Goal: Task Accomplishment & Management: Manage account settings

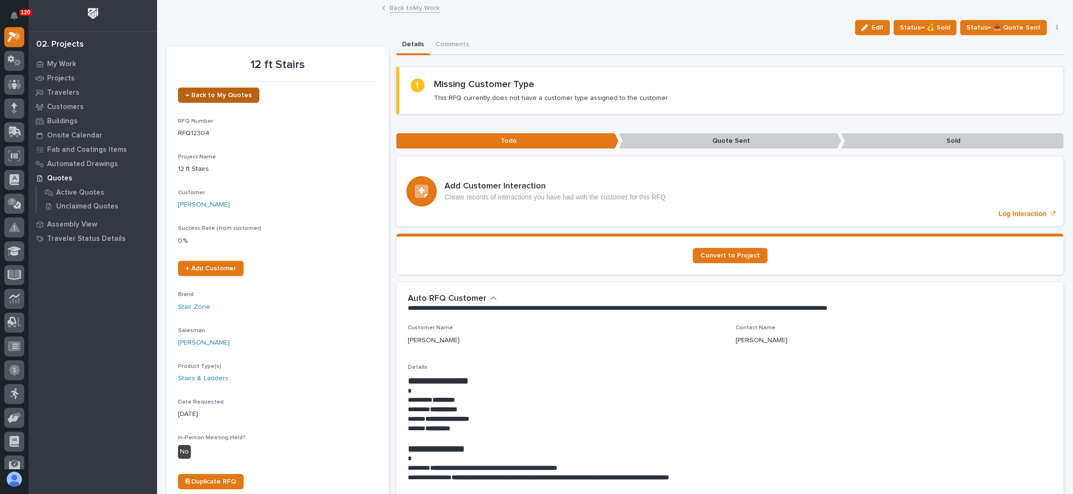
click at [236, 93] on span "← Back to My Quotes" at bounding box center [219, 95] width 66 height 7
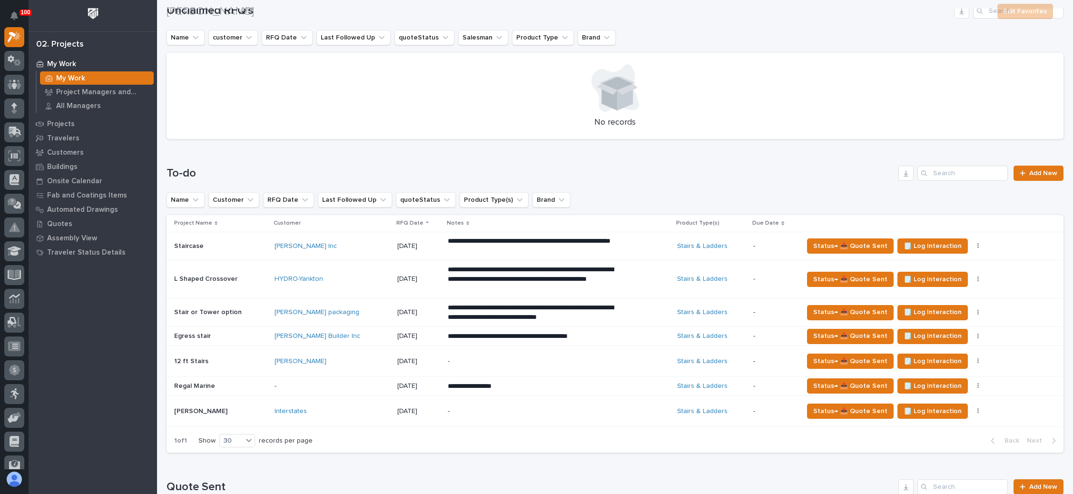
scroll to position [428, 0]
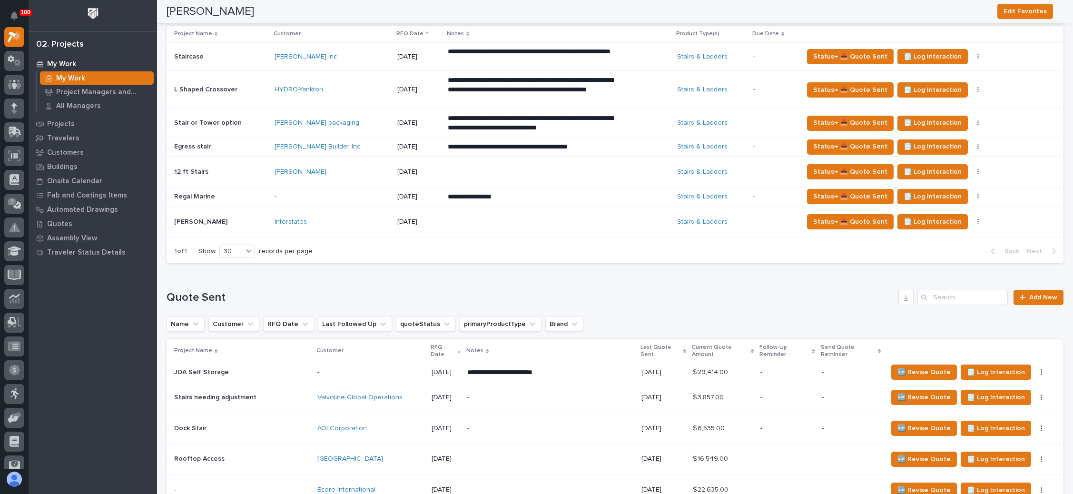
click at [630, 194] on div "**********" at bounding box center [559, 196] width 222 height 17
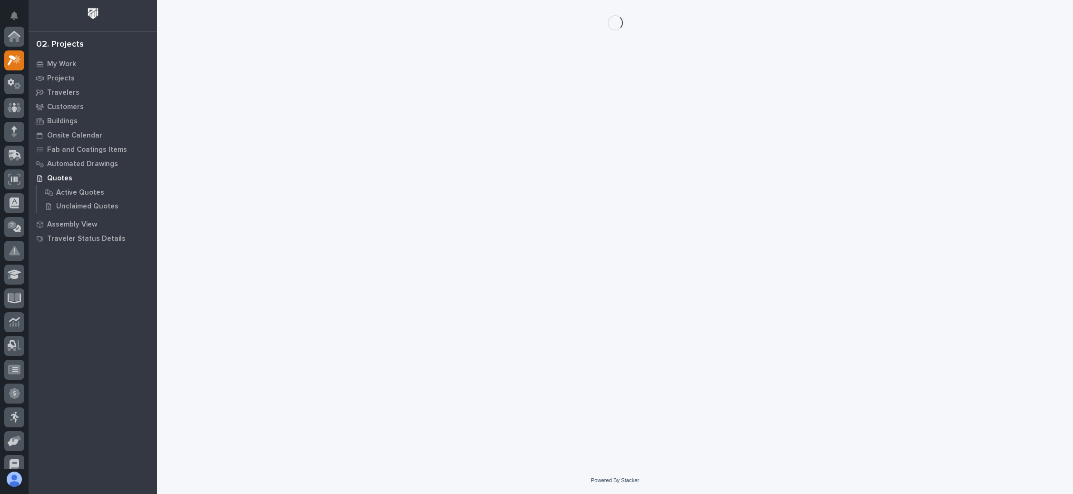
scroll to position [23, 0]
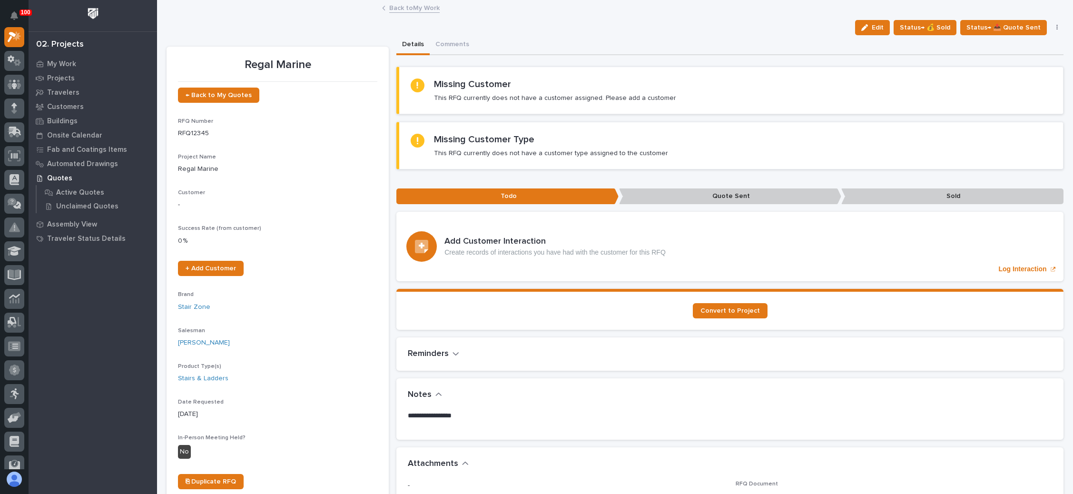
drag, startPoint x: 875, startPoint y: 26, endPoint x: 748, endPoint y: 59, distance: 131.1
click at [874, 26] on span "Edit" at bounding box center [878, 27] width 12 height 9
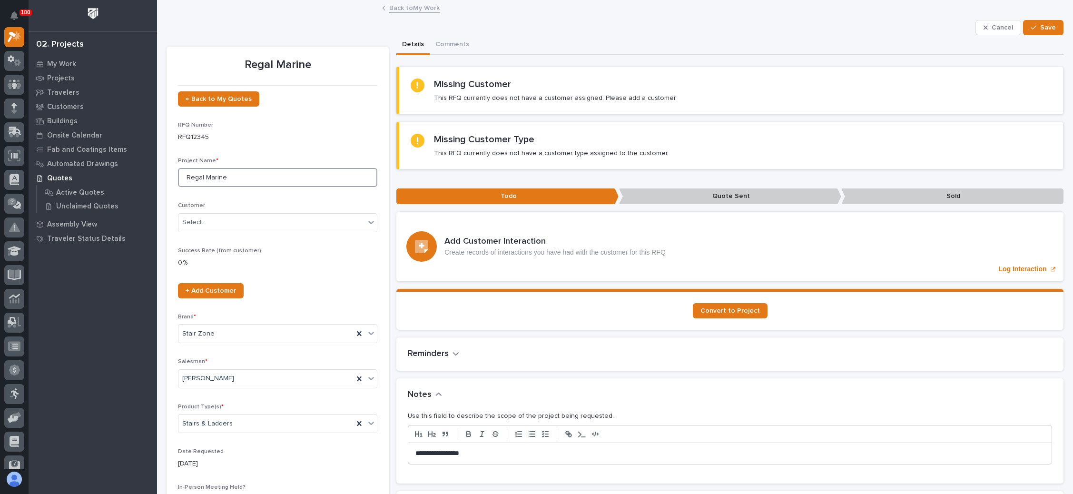
drag, startPoint x: 246, startPoint y: 179, endPoint x: 182, endPoint y: 178, distance: 63.8
click at [182, 178] on input "Regal Marine" at bounding box center [277, 177] width 199 height 19
type input "Special Roof Access"
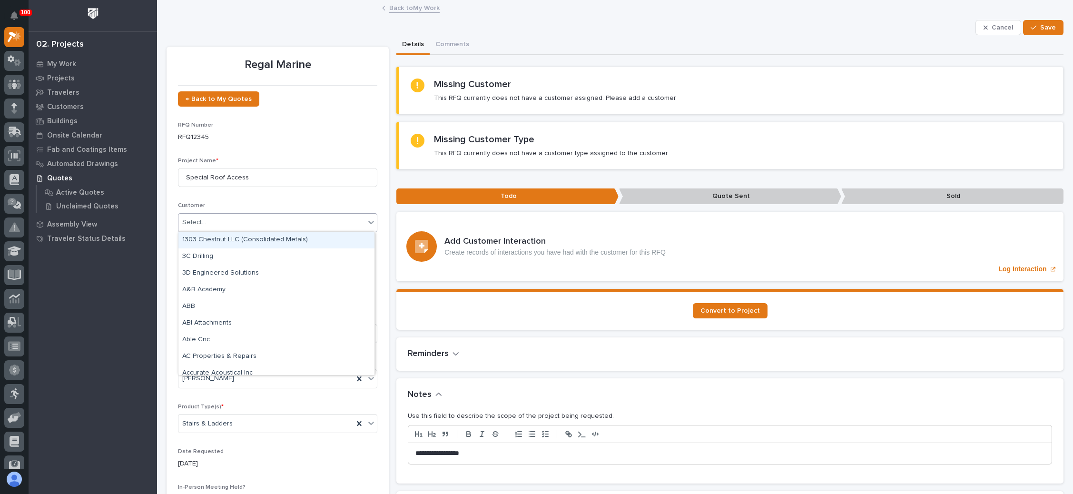
click at [240, 224] on div "Select..." at bounding box center [271, 223] width 187 height 16
type input "*"
click at [283, 199] on div "← Back to My Quotes RFQ Number RFQ12345 Project Name * Special Roof Access Cust…" at bounding box center [277, 321] width 199 height 461
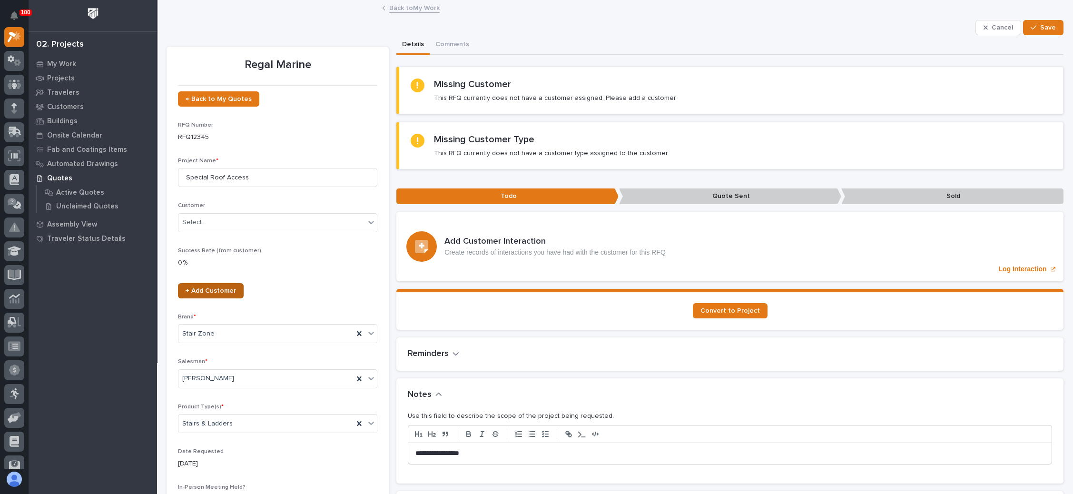
click at [217, 287] on span "+ Add Customer" at bounding box center [211, 290] width 50 height 7
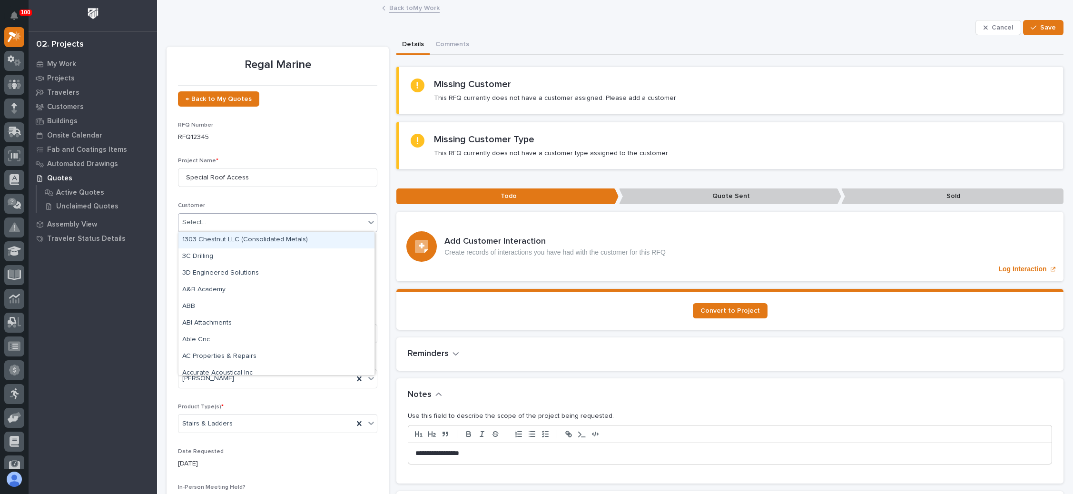
click at [269, 220] on div "Select..." at bounding box center [271, 223] width 187 height 16
type input "*****"
click at [248, 242] on div "Regal Marine" at bounding box center [276, 240] width 196 height 17
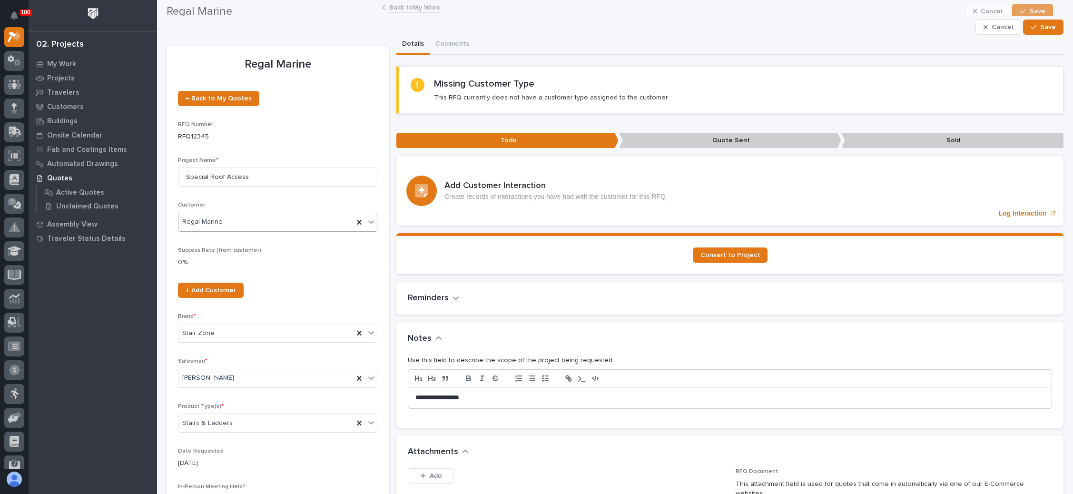
scroll to position [0, 0]
drag, startPoint x: 1035, startPoint y: 23, endPoint x: 1029, endPoint y: 23, distance: 6.7
click at [1040, 23] on span "Save" at bounding box center [1048, 27] width 16 height 9
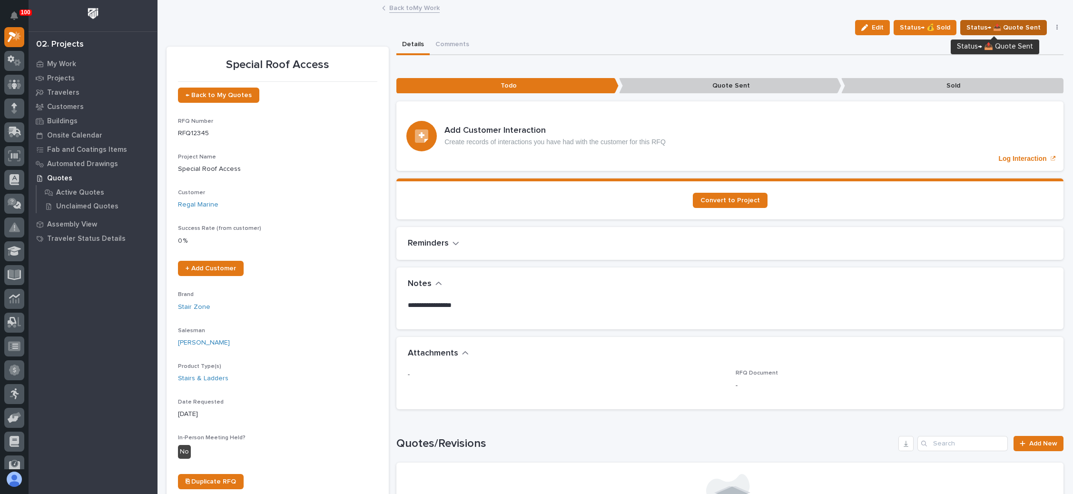
click at [1005, 24] on span "Status→ 📤 Quote Sent" at bounding box center [1004, 27] width 74 height 11
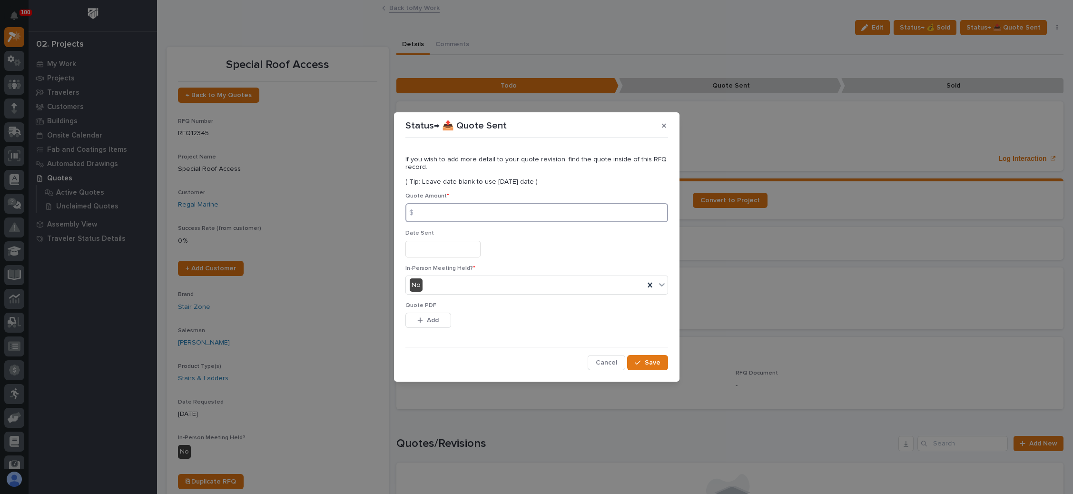
click at [463, 210] on input at bounding box center [537, 212] width 263 height 19
click at [509, 213] on input at bounding box center [537, 212] width 263 height 19
type input "26355"
click at [456, 248] on input "text" at bounding box center [443, 249] width 75 height 17
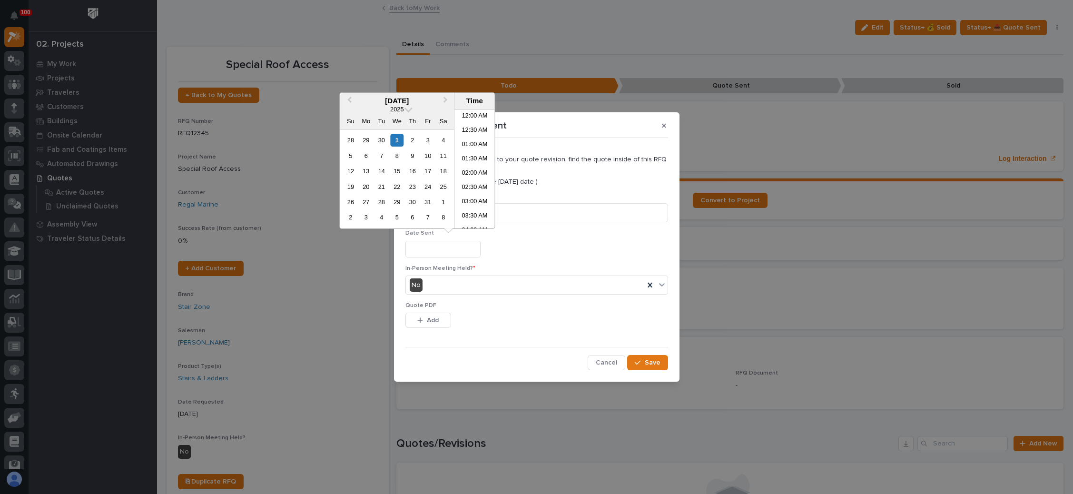
scroll to position [133, 0]
click at [394, 137] on div "1" at bounding box center [397, 140] width 13 height 13
type input "**********"
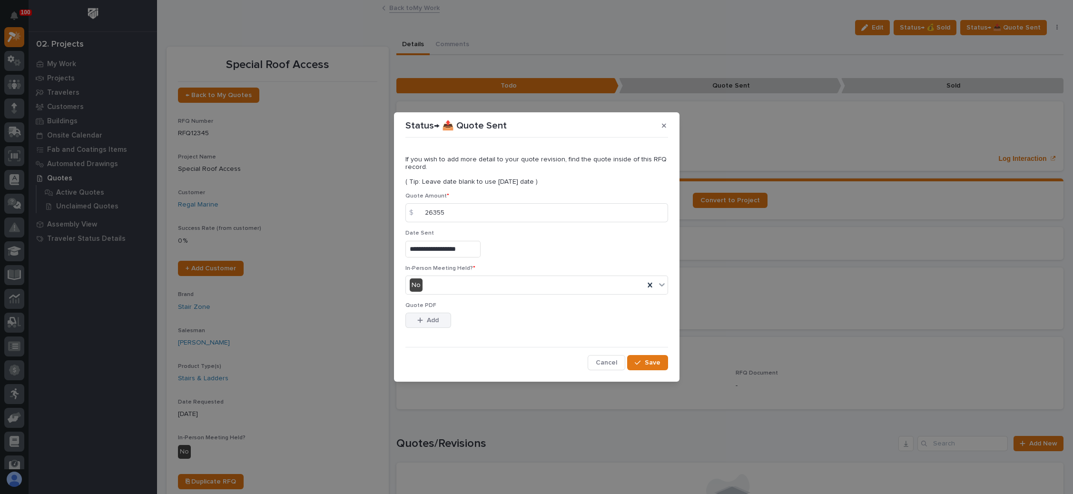
click at [432, 319] on span "Add" at bounding box center [433, 320] width 12 height 9
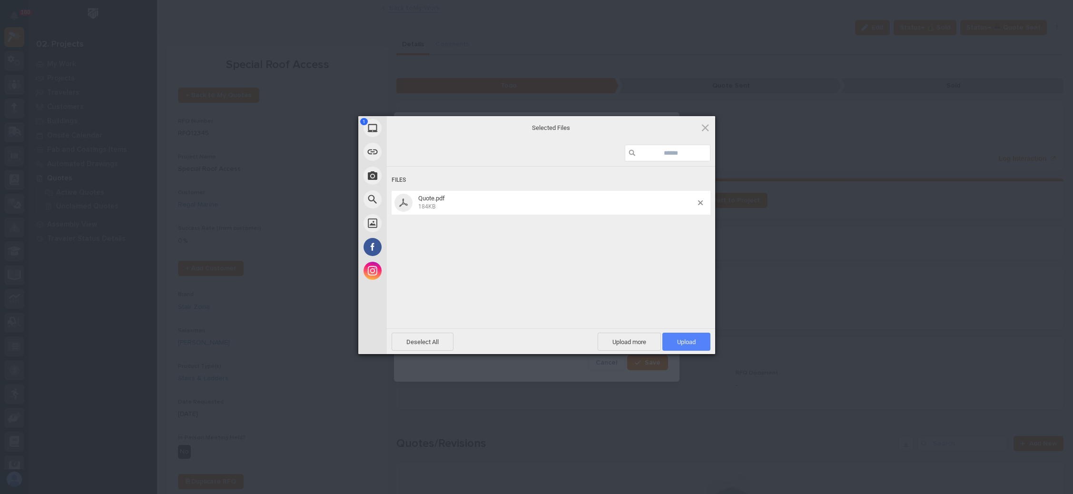
click at [674, 337] on span "Upload 1" at bounding box center [687, 342] width 48 height 18
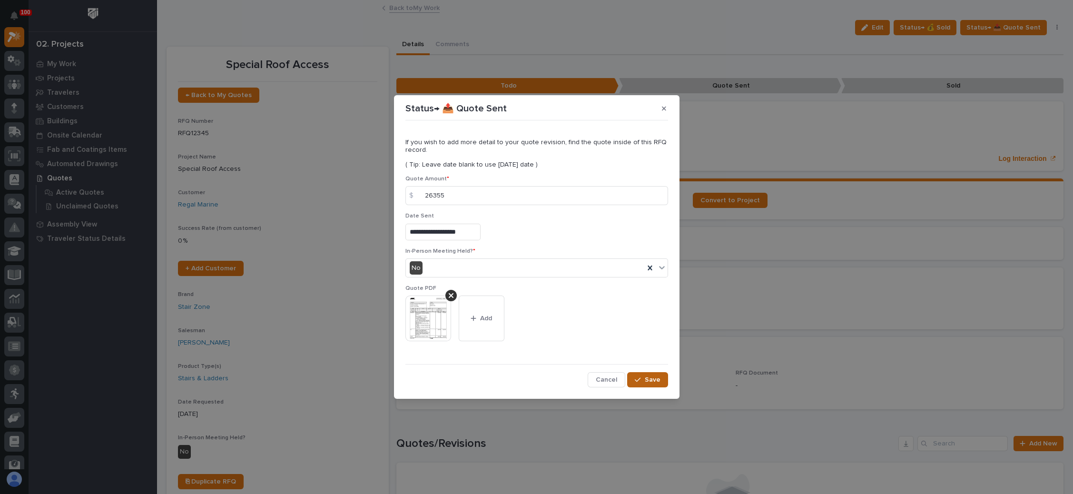
click at [652, 379] on span "Save" at bounding box center [653, 380] width 16 height 9
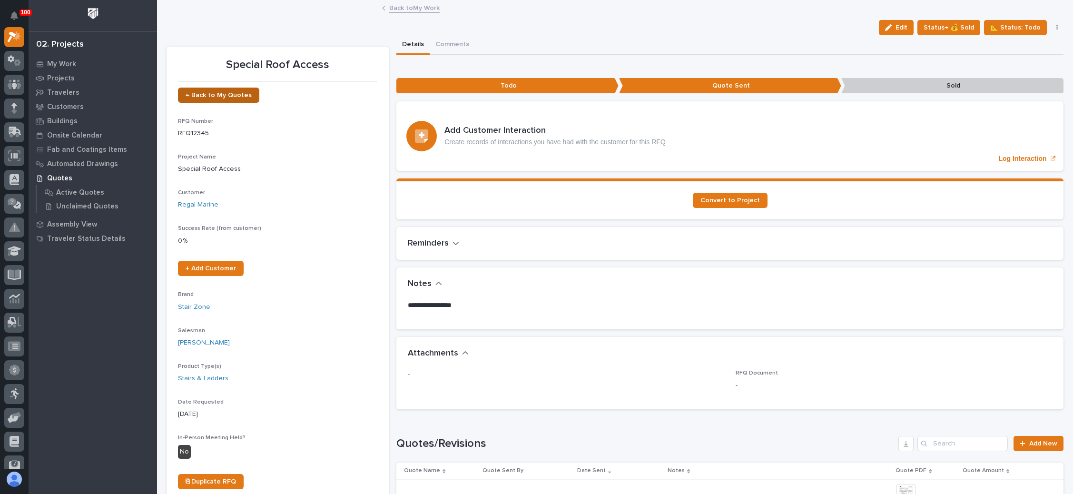
click at [227, 94] on span "← Back to My Quotes" at bounding box center [219, 95] width 66 height 7
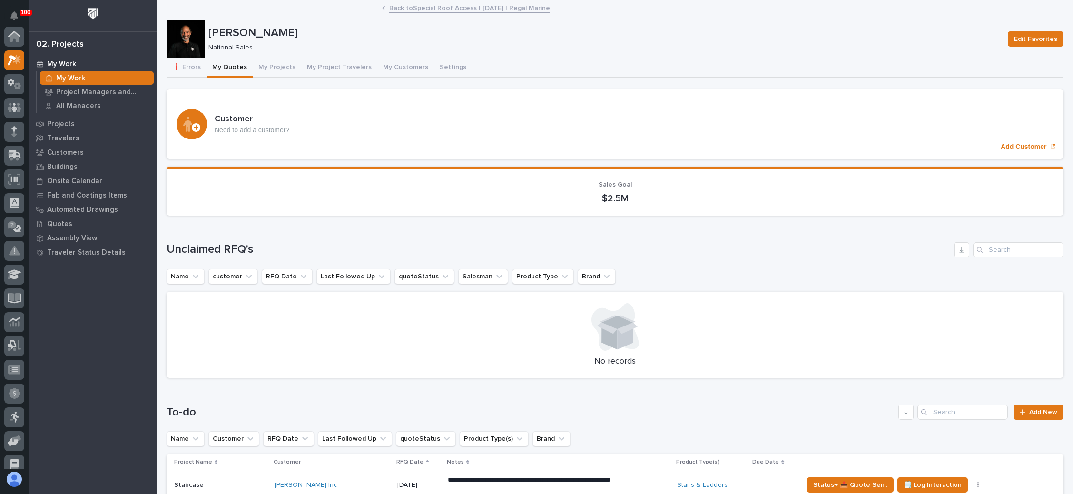
scroll to position [23, 0]
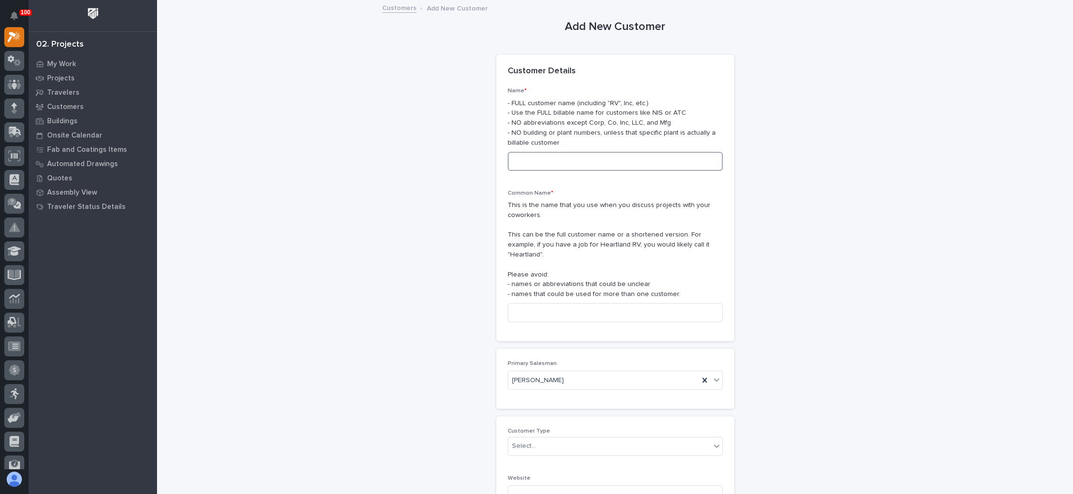
click at [541, 163] on input at bounding box center [615, 161] width 215 height 19
drag, startPoint x: 554, startPoint y: 162, endPoint x: 497, endPoint y: 161, distance: 57.1
click at [497, 161] on div "Name * - FULL customer name (including "RV", Inc, etc.) - Use the FULL billable…" at bounding box center [615, 215] width 238 height 254
type input "Regal Marine"
click at [535, 303] on input at bounding box center [615, 312] width 215 height 19
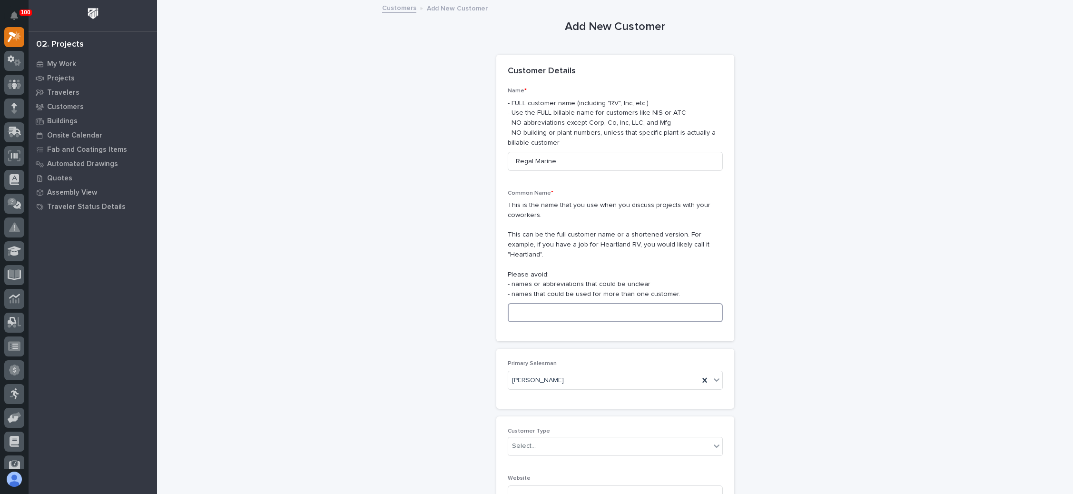
paste input "Regal Marine"
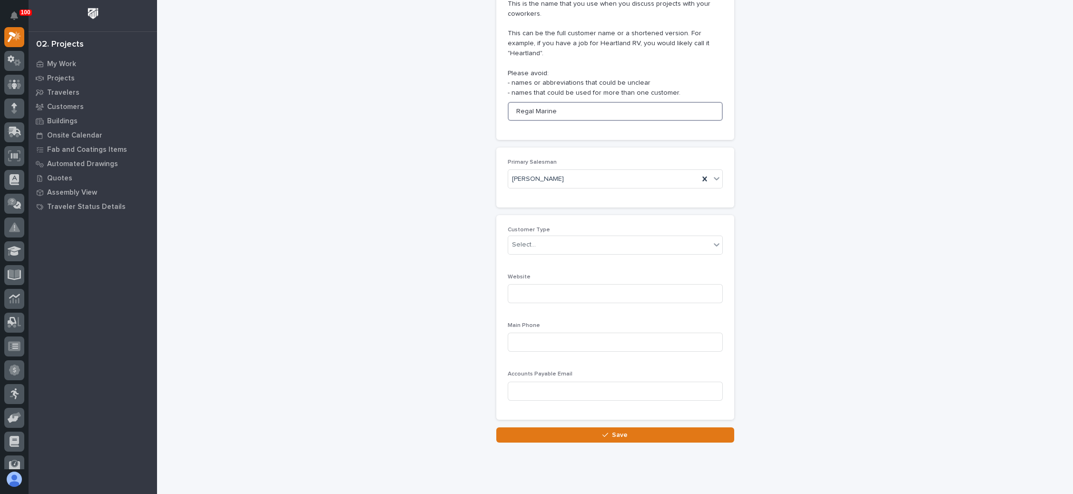
scroll to position [213, 0]
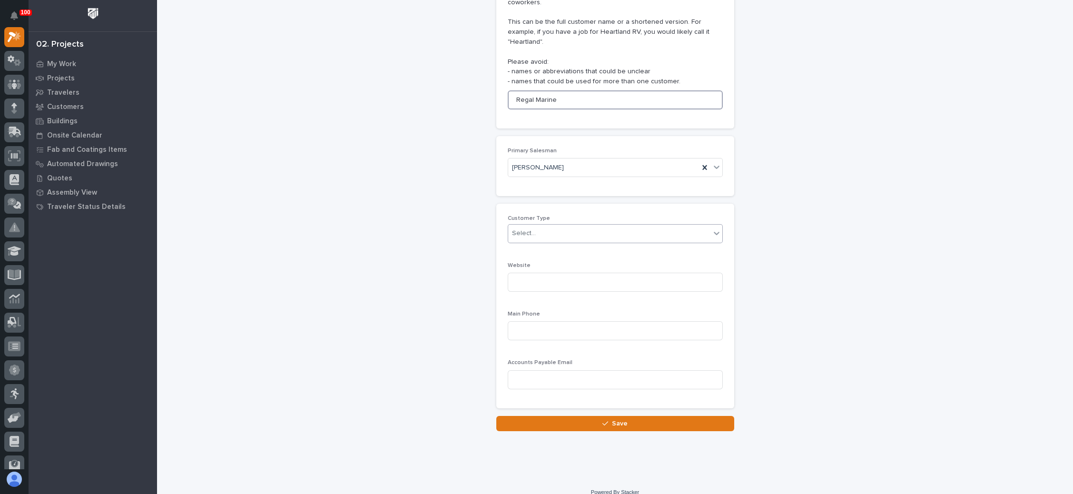
type input "Regal Marine"
click at [555, 226] on div "Select..." at bounding box center [609, 234] width 202 height 16
click at [542, 253] on div "End User" at bounding box center [610, 257] width 214 height 17
click at [547, 321] on input at bounding box center [615, 330] width 215 height 19
paste input "407-719-5908"
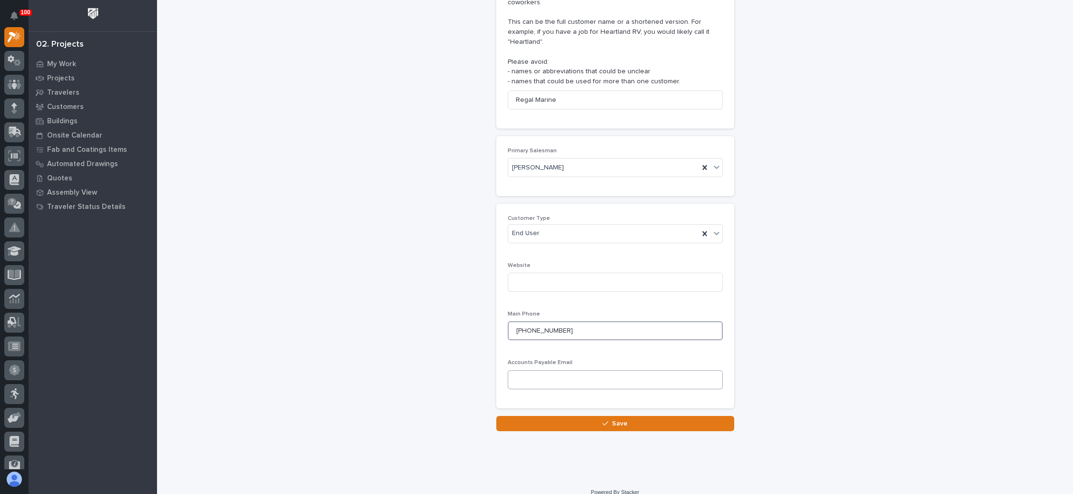
type input "407-719-5908"
click at [573, 370] on input at bounding box center [615, 379] width 215 height 19
paste input "garyevandavis@gmail.com"
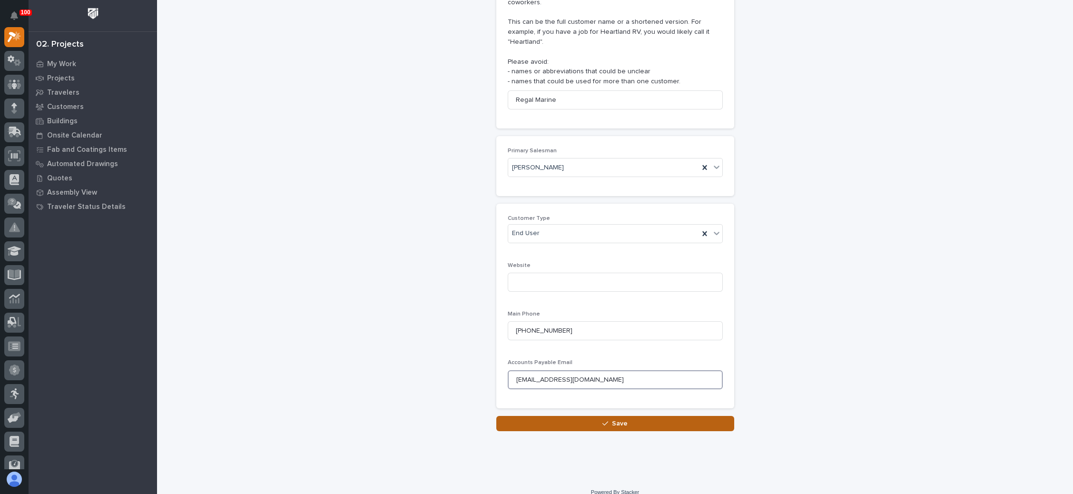
type input "garyevandavis@gmail.com"
click at [606, 420] on div "button" at bounding box center [608, 423] width 10 height 7
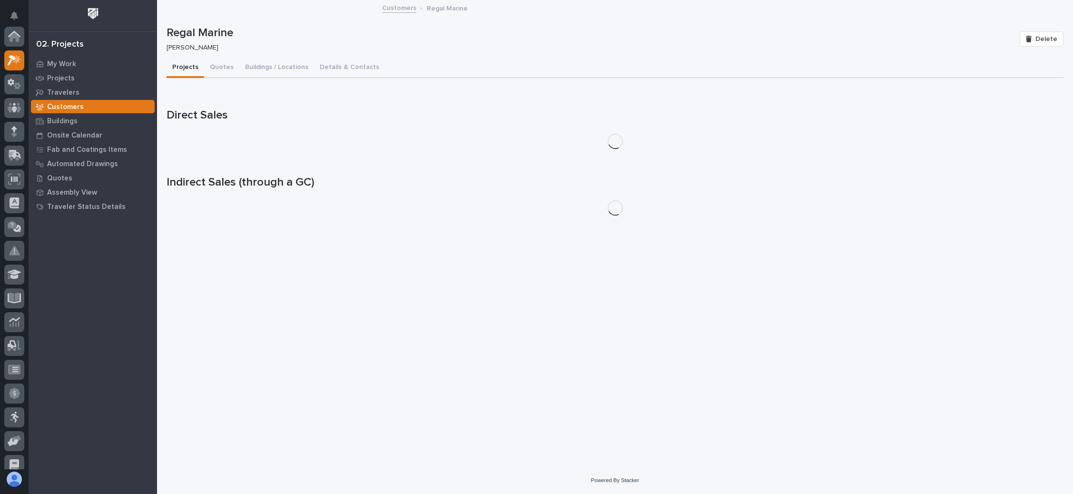
scroll to position [23, 0]
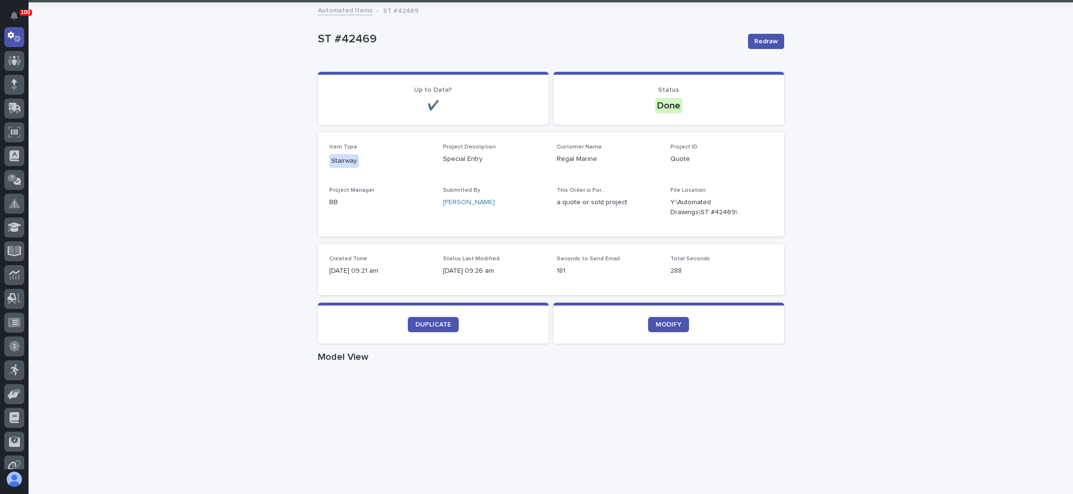
scroll to position [143, 0]
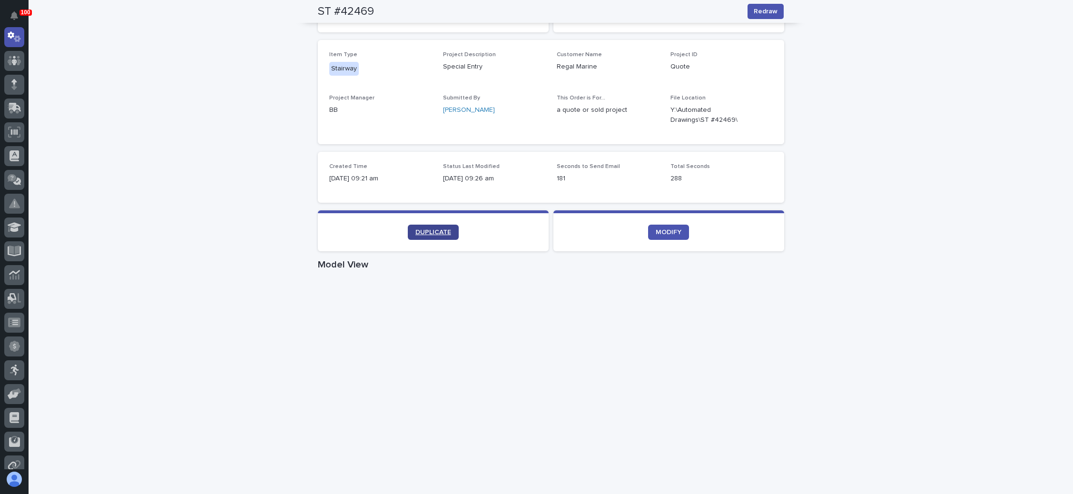
click at [432, 229] on span "DUPLICATE" at bounding box center [434, 232] width 36 height 7
